Goal: Check status: Check status

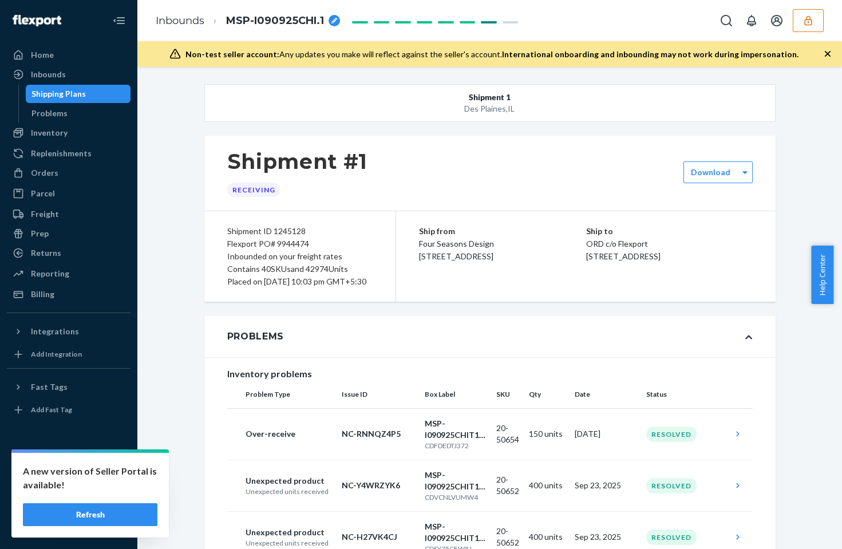
click at [808, 20] on icon "button" at bounding box center [807, 20] width 11 height 11
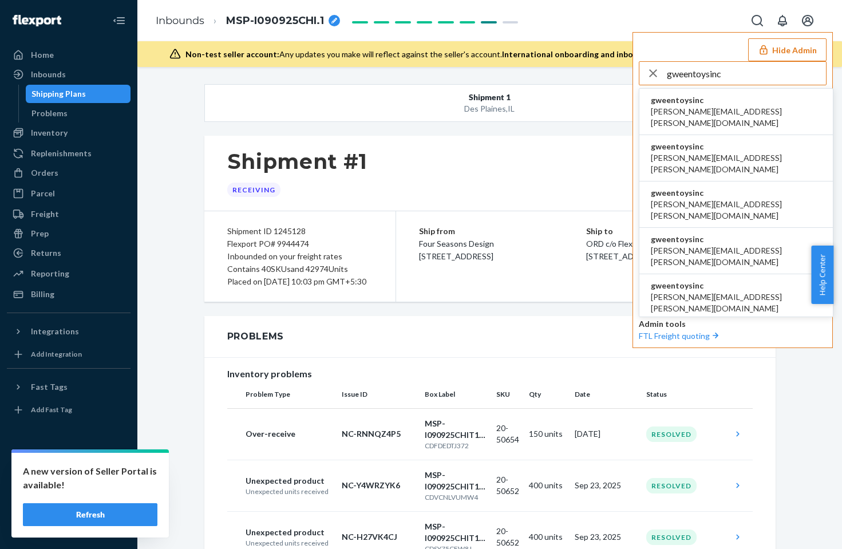
type input "gweentoysinc"
click at [698, 98] on span "gweentoysinc" at bounding box center [736, 99] width 171 height 11
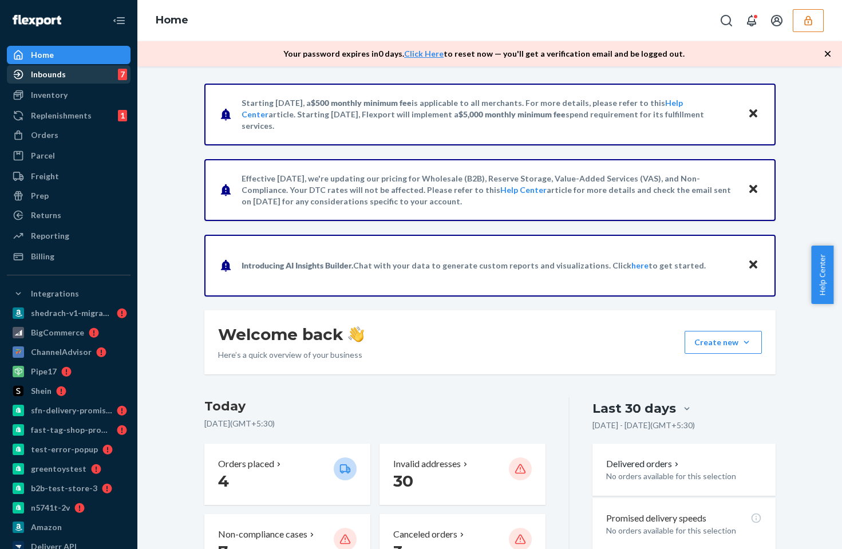
click at [80, 70] on div "Inbounds 7" at bounding box center [68, 74] width 121 height 16
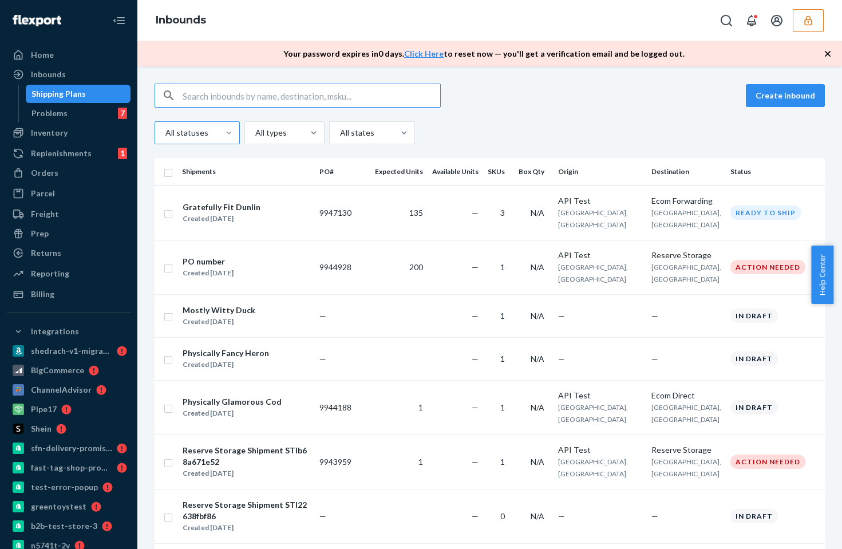
click at [219, 130] on div at bounding box center [229, 132] width 21 height 11
click at [165, 130] on input "All statuses" at bounding box center [164, 132] width 1 height 11
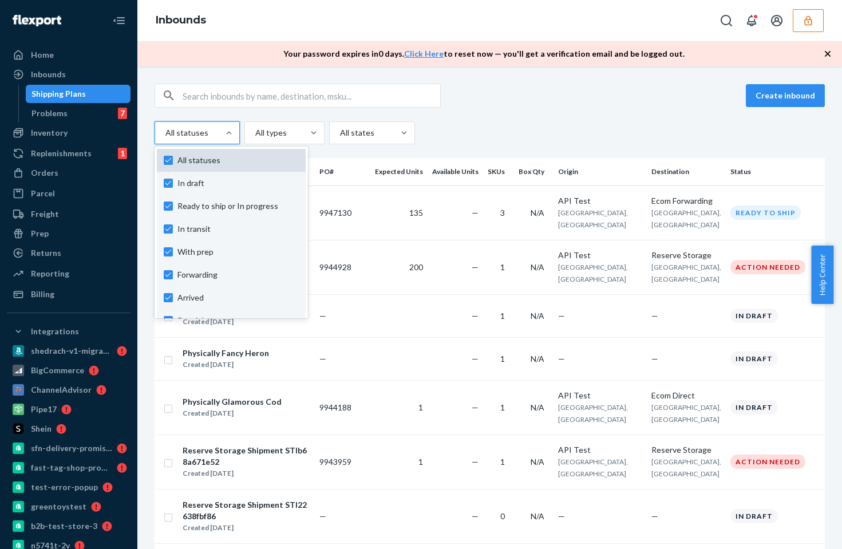
click at [169, 160] on label "All statuses" at bounding box center [231, 159] width 135 height 11
checkbox input "false"
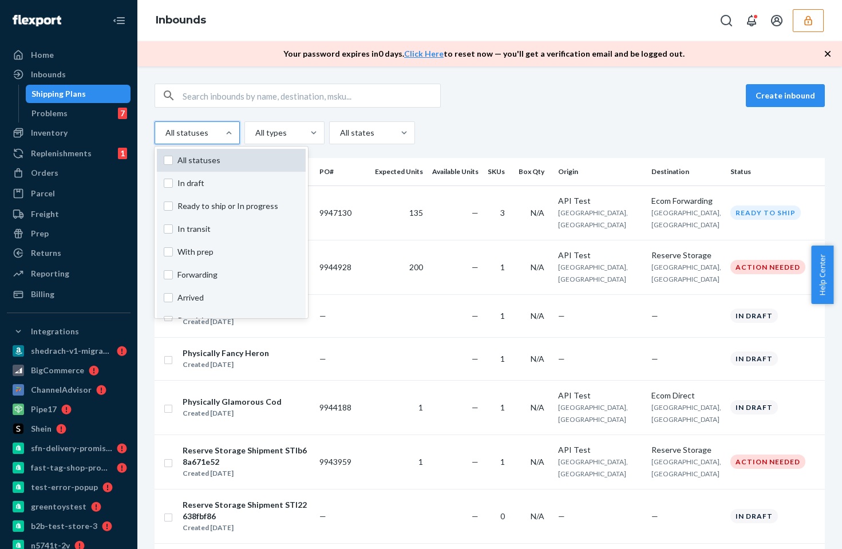
checkbox input "false"
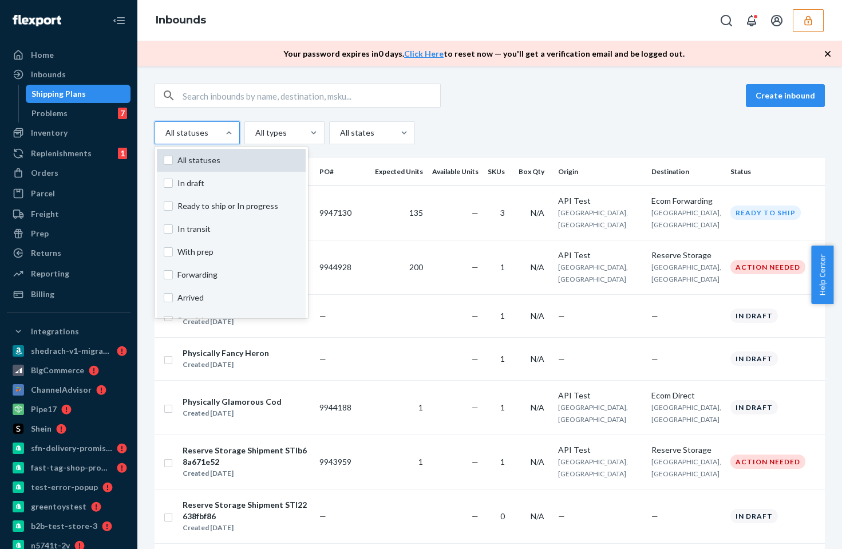
checkbox input "false"
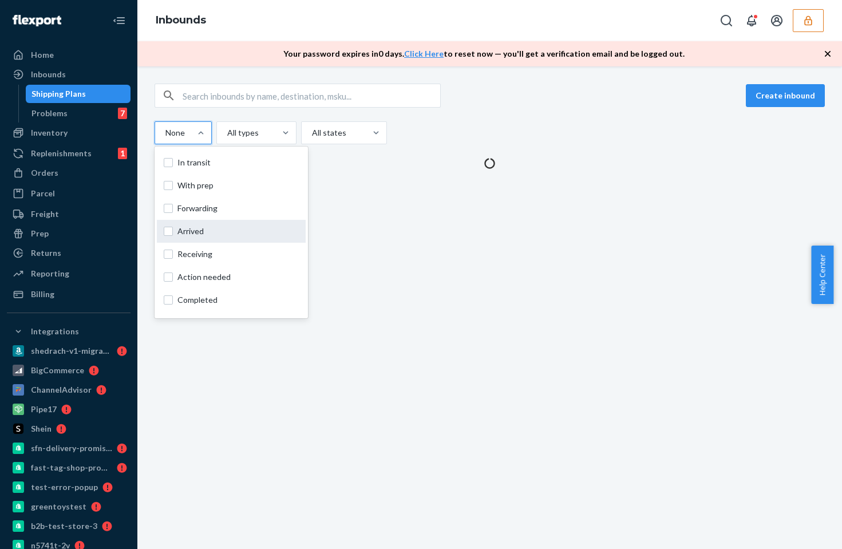
scroll to position [72, 0]
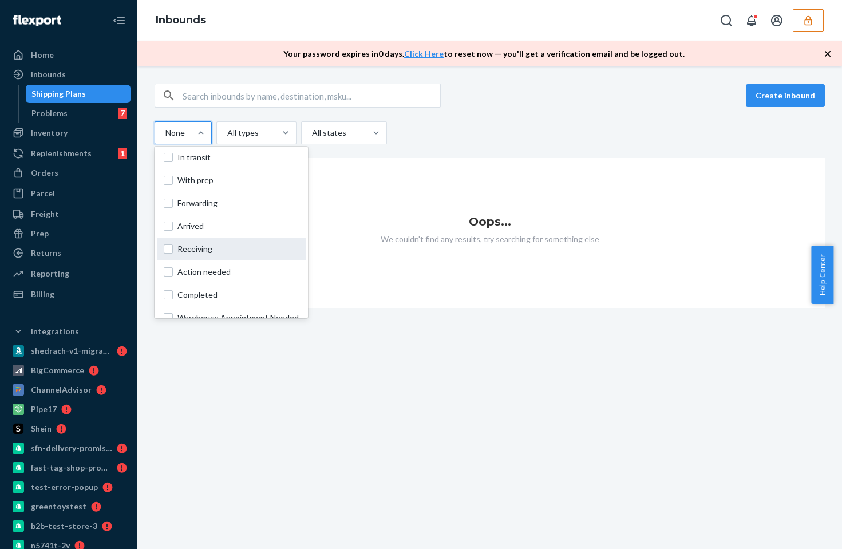
click at [171, 246] on label "Receiving" at bounding box center [231, 248] width 135 height 11
checkbox input "true"
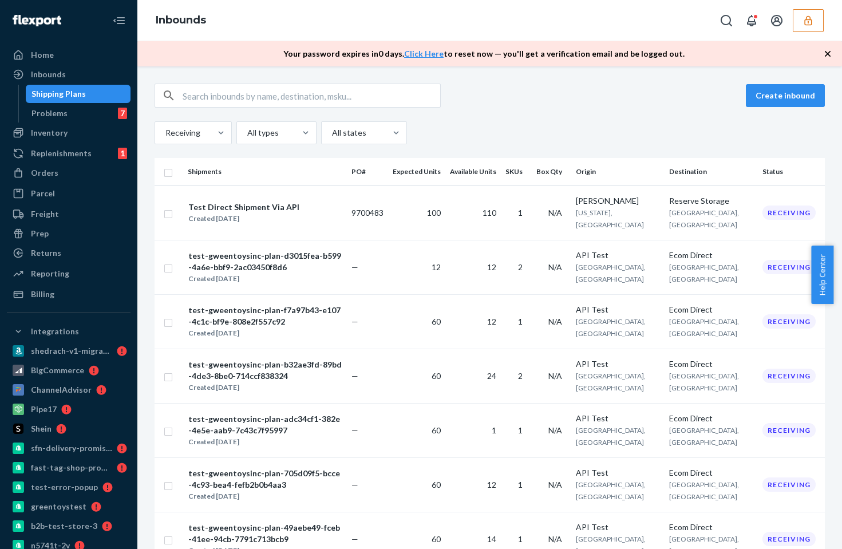
click at [501, 158] on th "Available Units" at bounding box center [472, 171] width 55 height 27
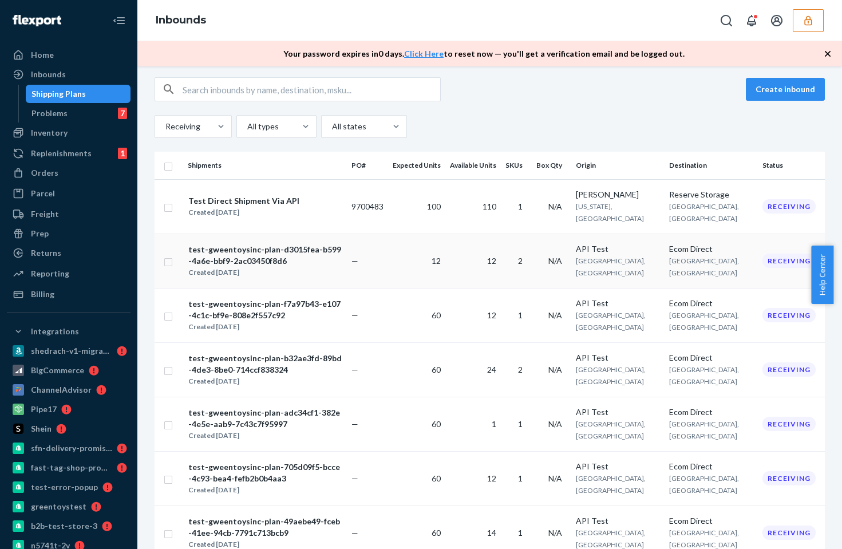
scroll to position [0, 0]
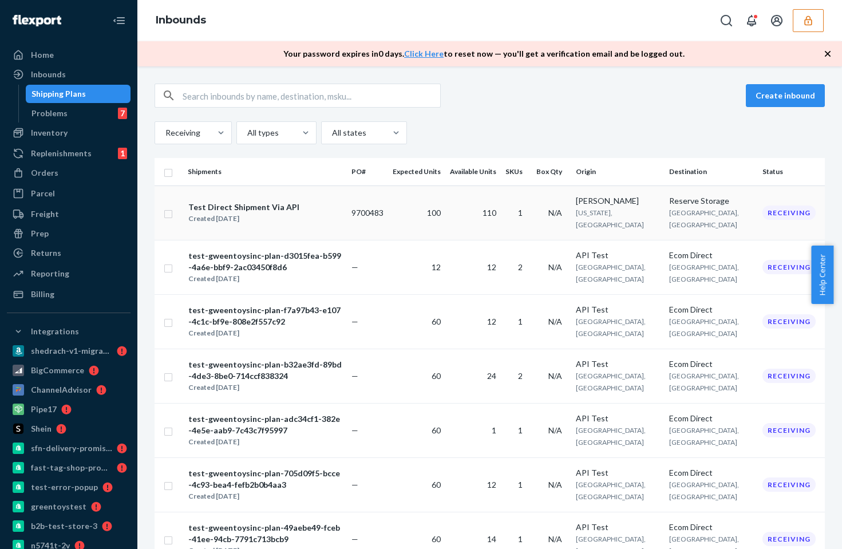
click at [342, 212] on div "Test Direct Shipment Via API Created [DATE]" at bounding box center [265, 213] width 154 height 24
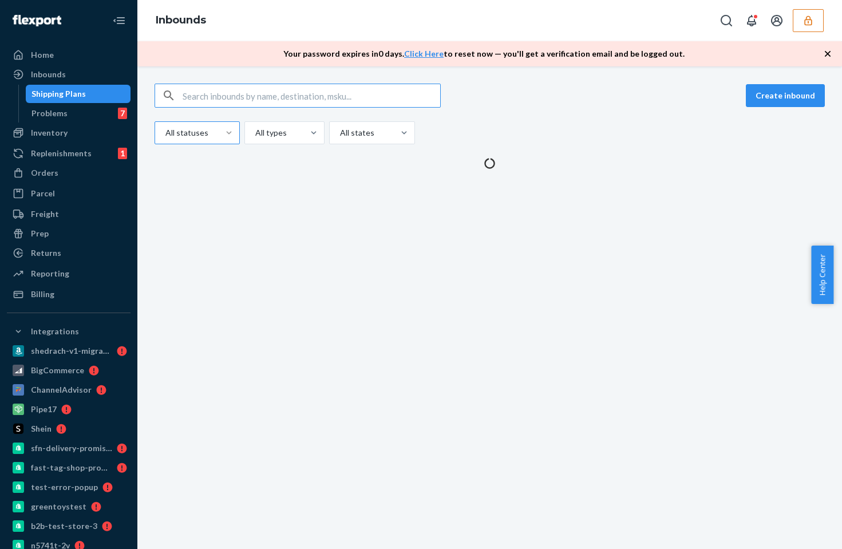
click at [219, 134] on div at bounding box center [229, 132] width 21 height 11
click at [165, 134] on input "All statuses" at bounding box center [164, 132] width 1 height 11
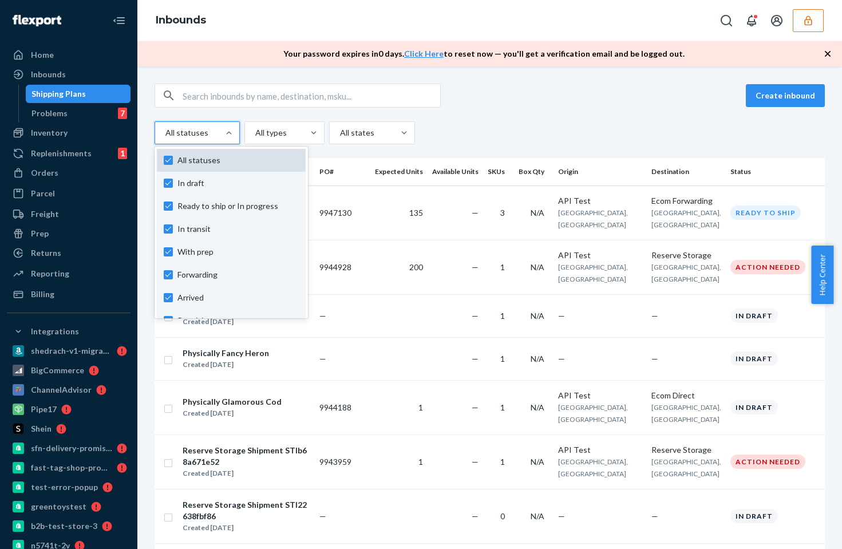
click at [171, 163] on label "All statuses" at bounding box center [231, 159] width 135 height 11
checkbox input "false"
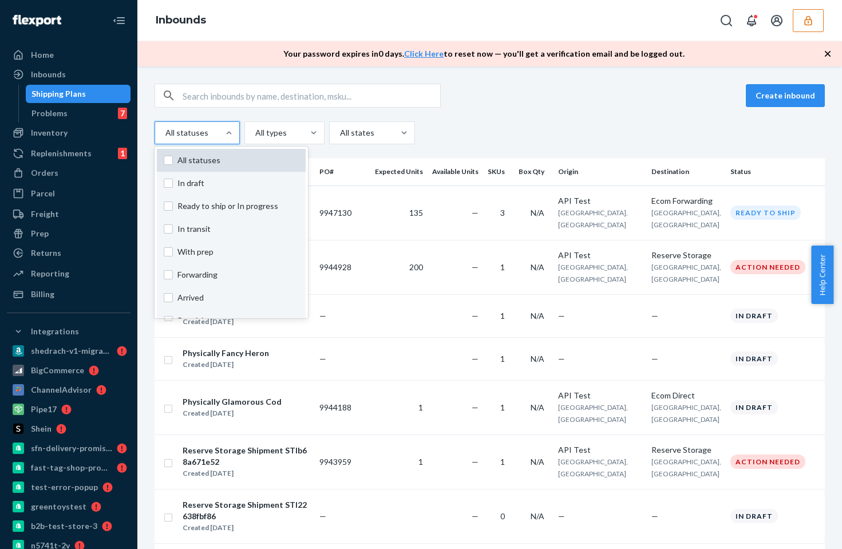
checkbox input "false"
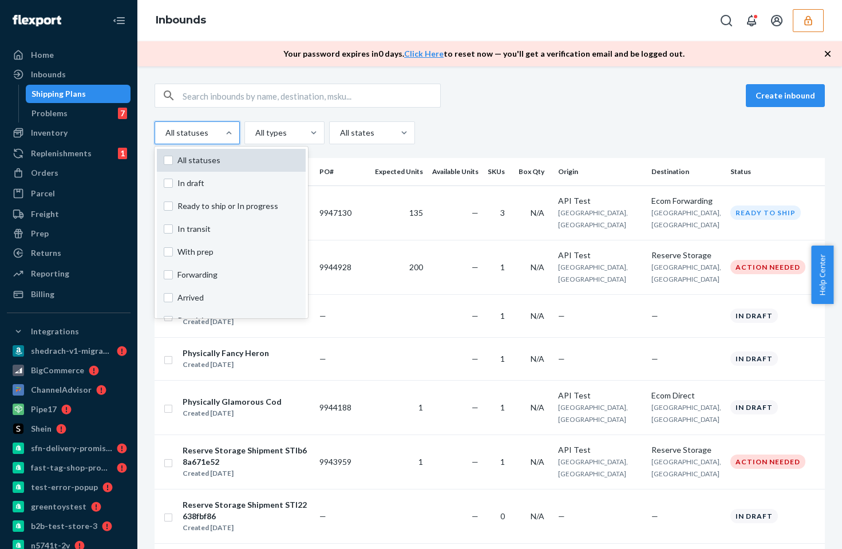
checkbox input "false"
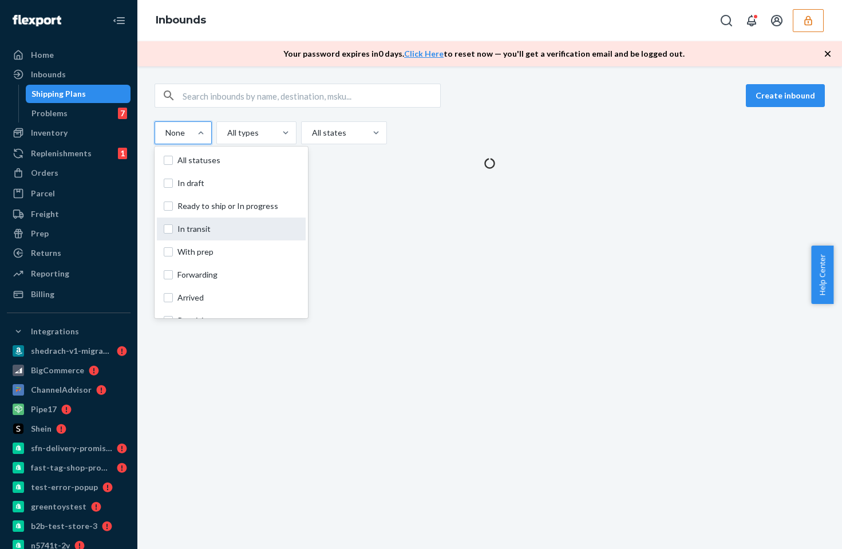
scroll to position [85, 0]
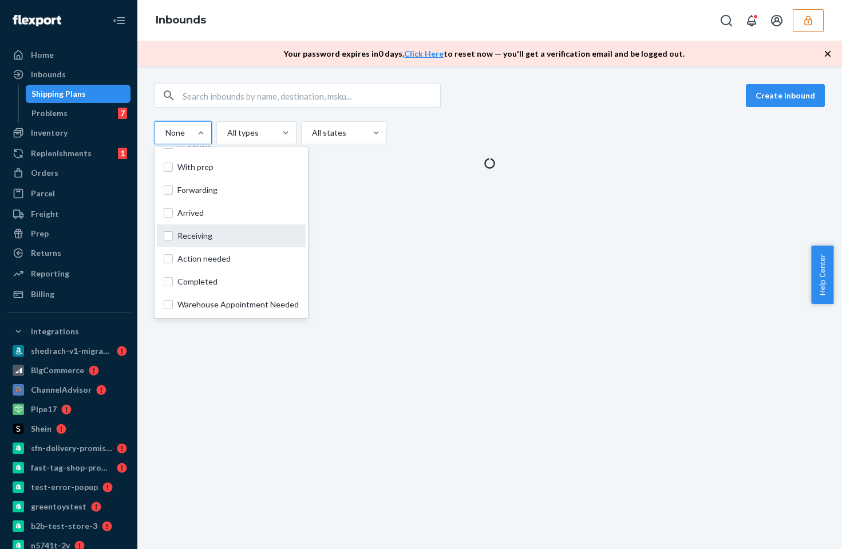
click at [160, 234] on div "Receiving" at bounding box center [231, 235] width 149 height 23
click at [164, 138] on input "option Receiving focused, 0 of 10. 10 results available. Use Up and Down to cho…" at bounding box center [164, 132] width 1 height 11
checkbox input "true"
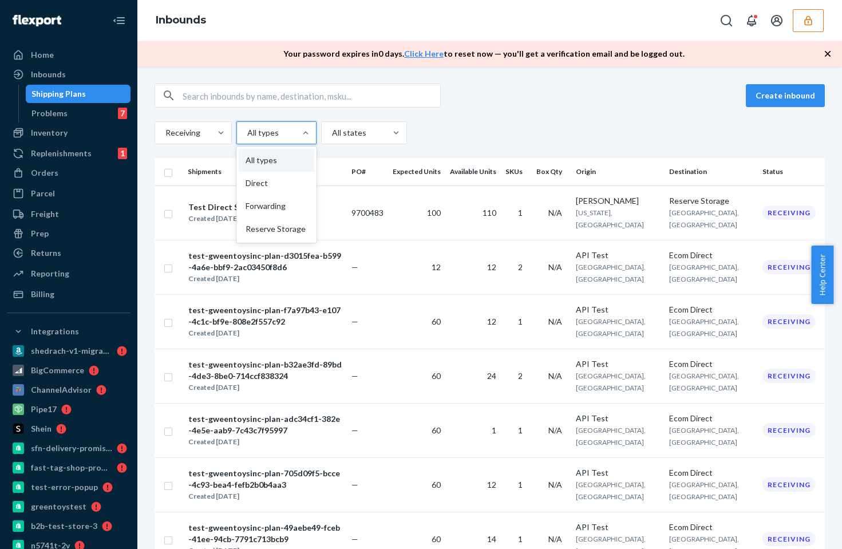
click at [288, 125] on div "All types" at bounding box center [266, 132] width 58 height 21
click at [247, 127] on input "option All types focused, 1 of 4. 4 results available. Use Up and Down to choos…" at bounding box center [246, 132] width 1 height 11
click at [270, 177] on div "Direct" at bounding box center [277, 183] width 76 height 23
click at [247, 138] on input "option Direct focused, 2 of 4. 4 results available. Use Up and Down to choose o…" at bounding box center [246, 132] width 1 height 11
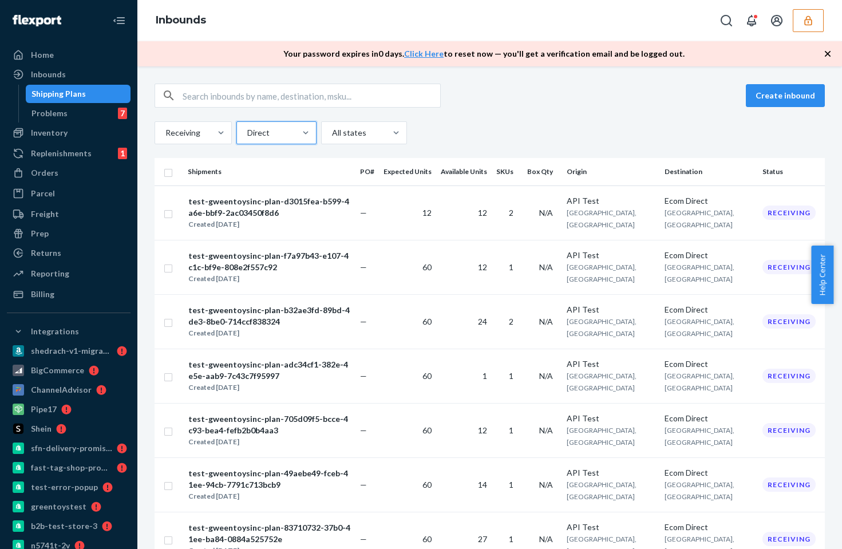
click at [541, 135] on div "Receiving option Direct, selected. 0 results available. Select is focused ,type…" at bounding box center [489, 132] width 670 height 23
click at [350, 202] on div "test-gweentoysinc-plan-d3015fea-b599-4a6e-bbf9-2ac03450f8d6" at bounding box center [269, 207] width 162 height 23
